Goal: Communication & Community: Answer question/provide support

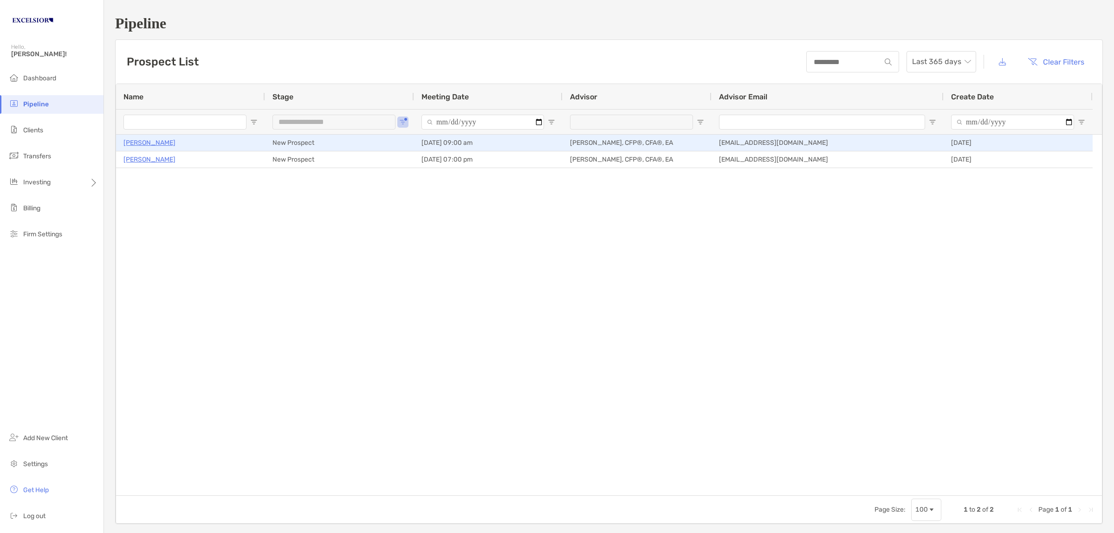
click at [135, 142] on p "[PERSON_NAME]" at bounding box center [149, 143] width 52 height 12
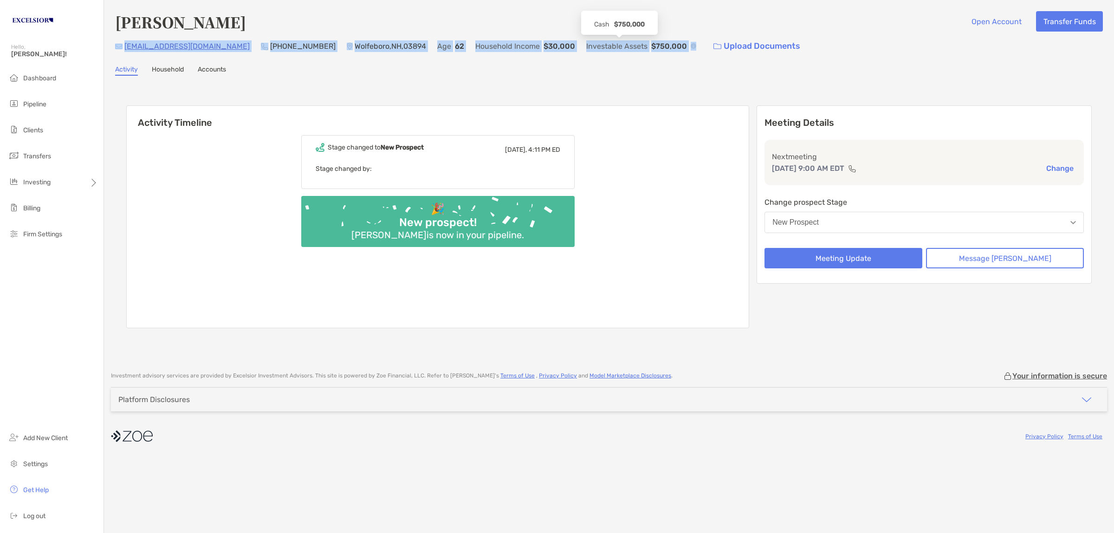
drag, startPoint x: 107, startPoint y: 43, endPoint x: 617, endPoint y: 42, distance: 510.2
click at [617, 42] on div "[PERSON_NAME] Open Account Transfer Funds [EMAIL_ADDRESS][DOMAIN_NAME] [PHONE_N…" at bounding box center [609, 181] width 1010 height 362
copy div "[EMAIL_ADDRESS][DOMAIN_NAME] [PHONE_NUMBER] [GEOGRAPHIC_DATA] Age [DEMOGRAPHIC_…"
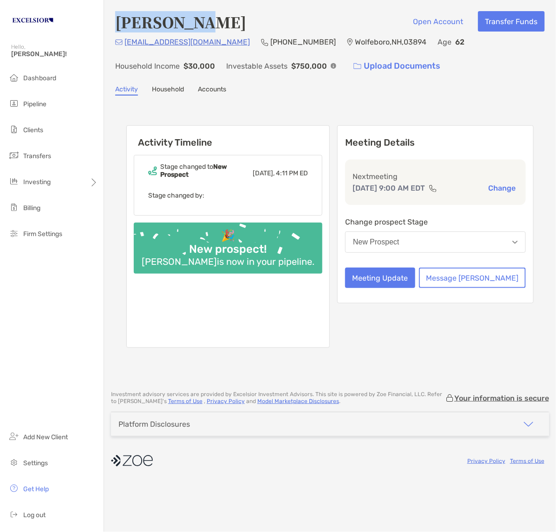
drag, startPoint x: 205, startPoint y: 19, endPoint x: 108, endPoint y: 15, distance: 97.6
click at [108, 15] on div "John Kiley Open Account Transfer Funds jjkiley@gmail.com (978) 502-0885 Wolfebo…" at bounding box center [330, 191] width 452 height 382
copy h4 "[PERSON_NAME]"
click at [296, 94] on div "John Kiley Open Account Transfer Funds jjkiley@gmail.com (978) 502-0885 Wolfebo…" at bounding box center [330, 191] width 452 height 382
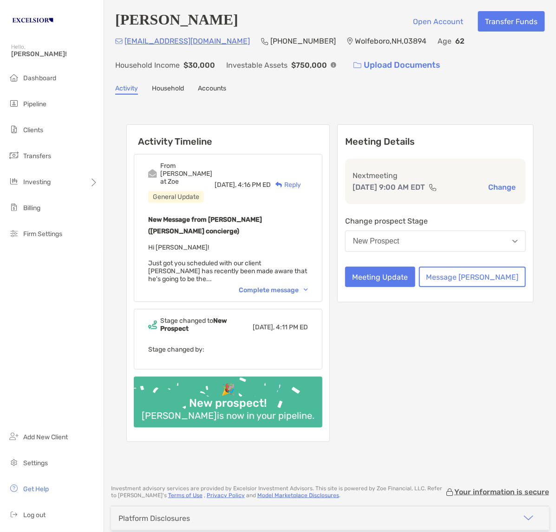
click at [308, 286] on div "Complete message" at bounding box center [273, 290] width 69 height 8
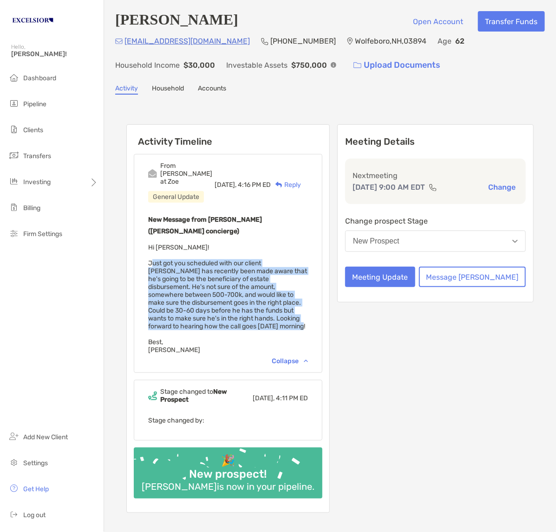
drag, startPoint x: 299, startPoint y: 279, endPoint x: 139, endPoint y: 238, distance: 164.4
click at [139, 238] on div "From Erin at Zoe General Update Today, 4:16 PM ED Reply New Message from Erin M…" at bounding box center [228, 263] width 188 height 219
copy span "Just got you scheduled with our client John - He has recently been made aware t…"
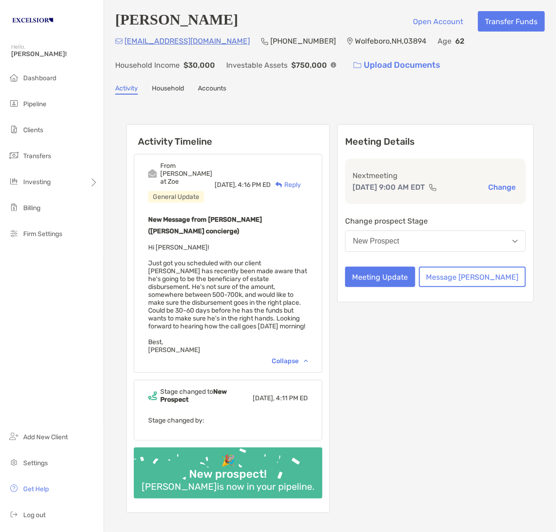
click at [426, 93] on div "Activity Household Accounts" at bounding box center [329, 89] width 429 height 10
click at [301, 180] on div "Reply" at bounding box center [286, 185] width 30 height 10
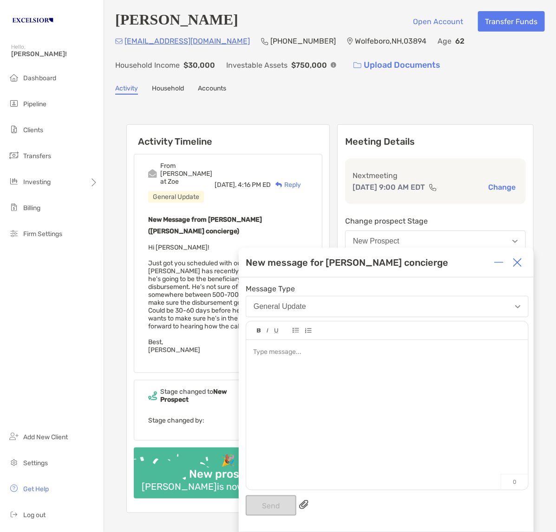
click at [264, 356] on div at bounding box center [386, 353] width 267 height 10
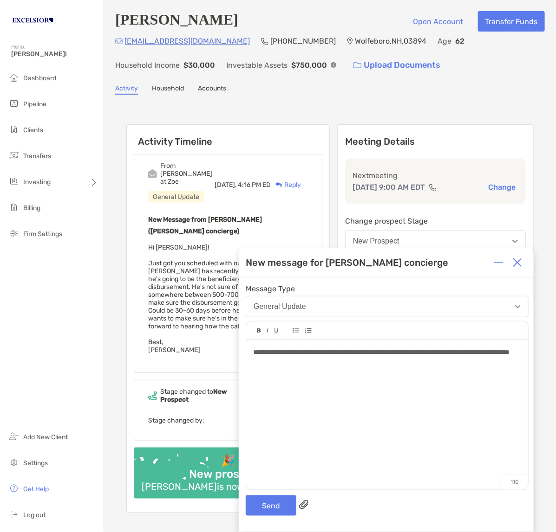
click at [343, 409] on div "**********" at bounding box center [387, 410] width 282 height 141
click at [389, 361] on div "**********" at bounding box center [386, 357] width 267 height 19
click at [391, 439] on div "**********" at bounding box center [387, 410] width 282 height 141
click at [286, 505] on button "Send" at bounding box center [271, 506] width 51 height 20
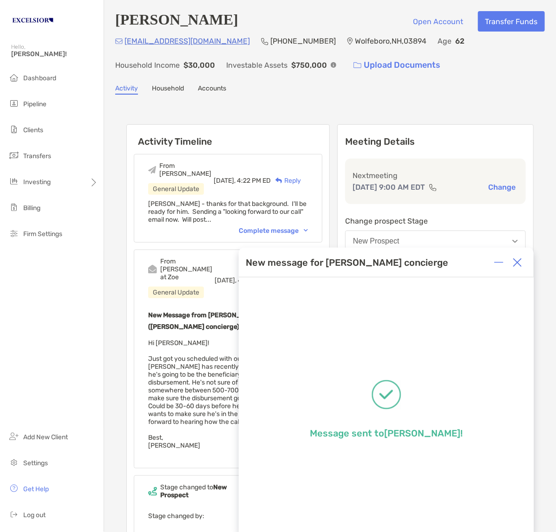
click at [518, 263] on img at bounding box center [517, 262] width 9 height 9
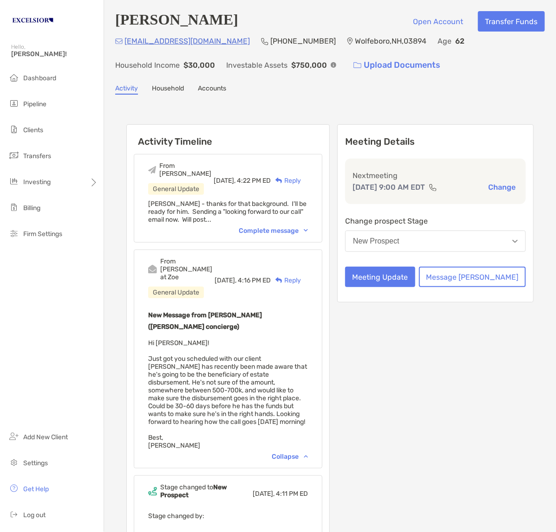
click at [469, 93] on div "Activity Household Accounts" at bounding box center [329, 89] width 429 height 10
